Goal: Information Seeking & Learning: Learn about a topic

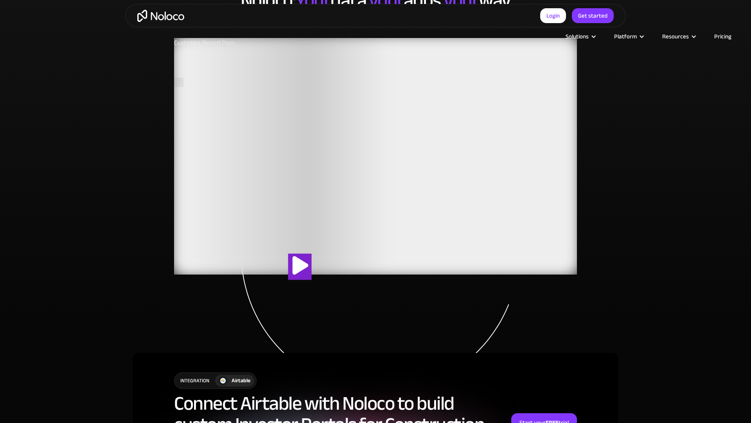
scroll to position [1571, 0]
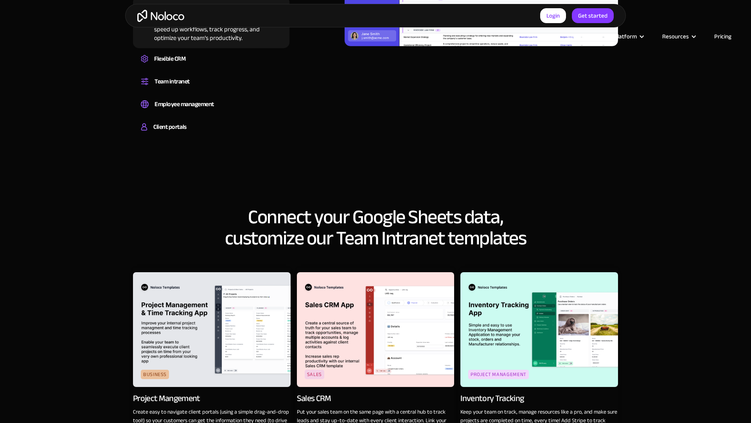
scroll to position [1082, 0]
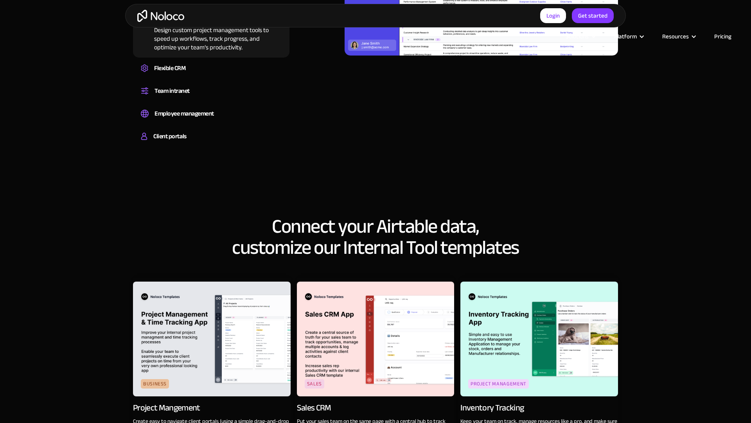
scroll to position [1082, 0]
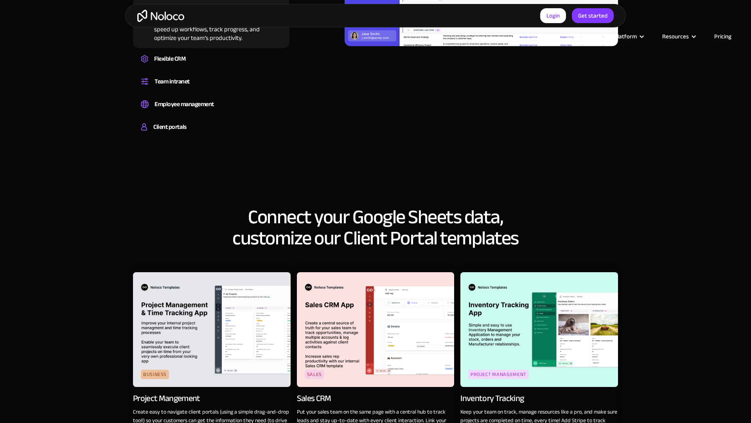
scroll to position [1082, 0]
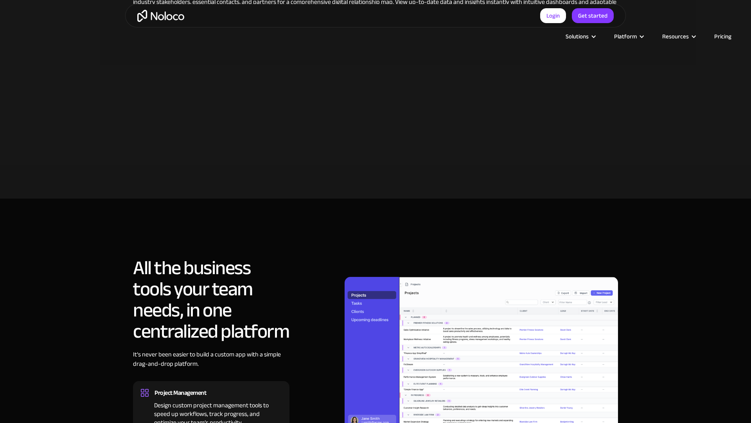
scroll to position [708, 0]
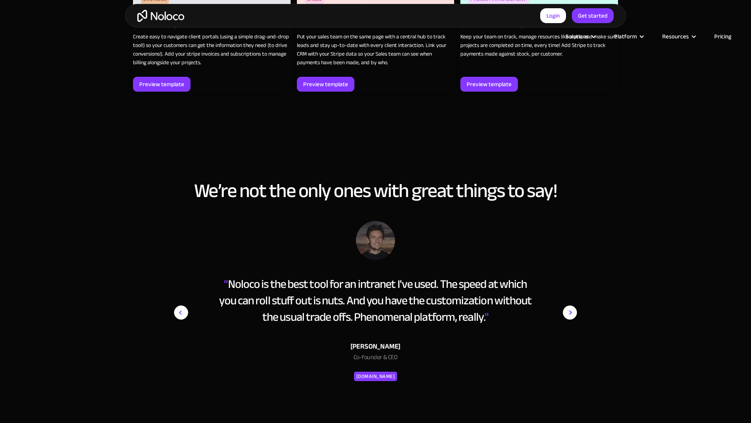
scroll to position [1457, 0]
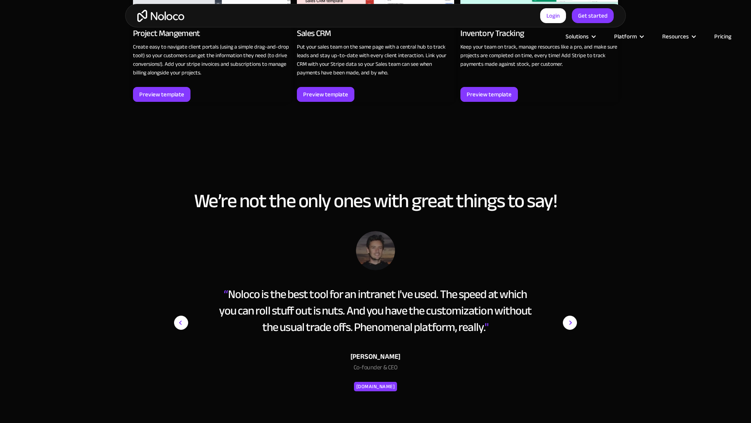
scroll to position [1457, 0]
